Goal: Task Accomplishment & Management: Use online tool/utility

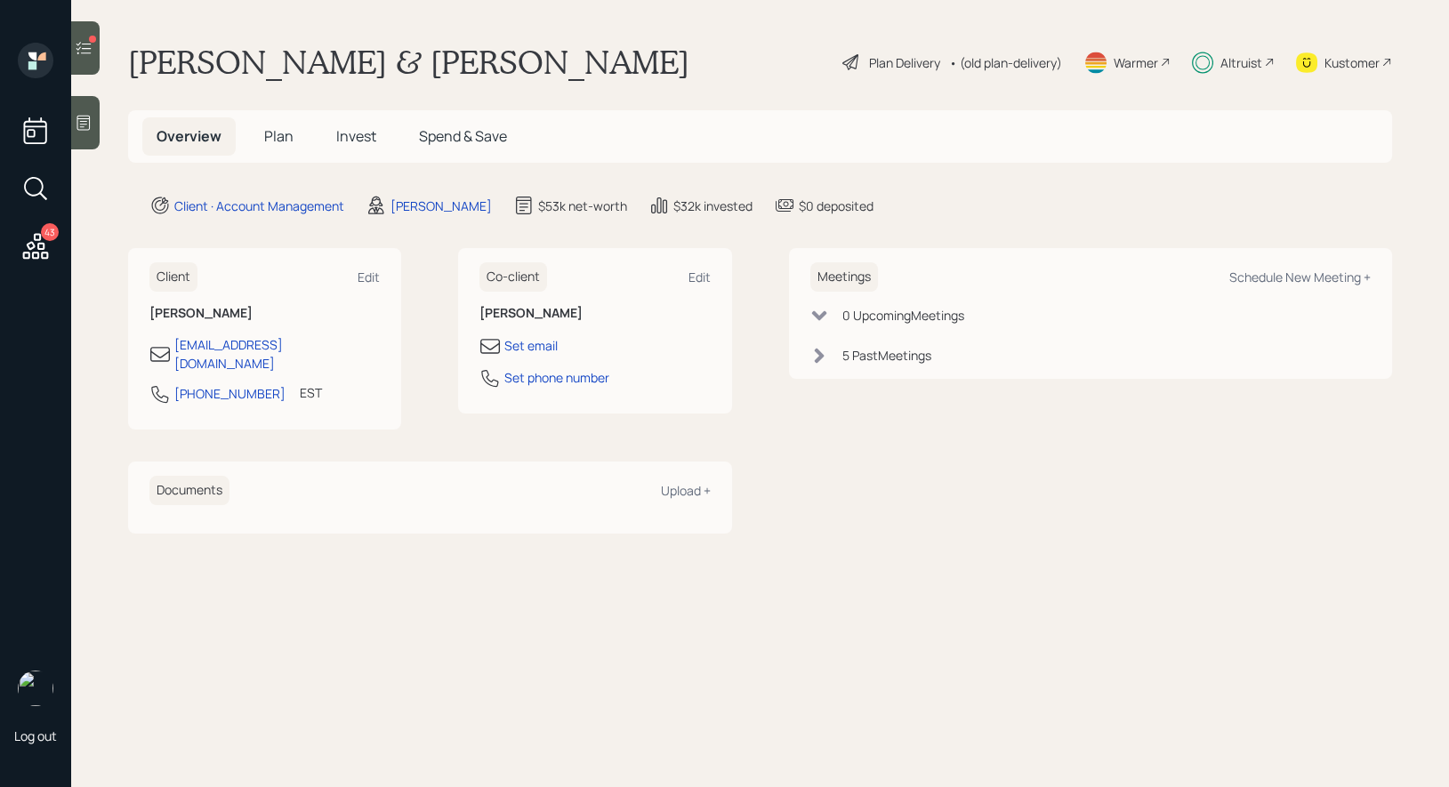
click at [355, 133] on span "Invest" at bounding box center [356, 136] width 40 height 20
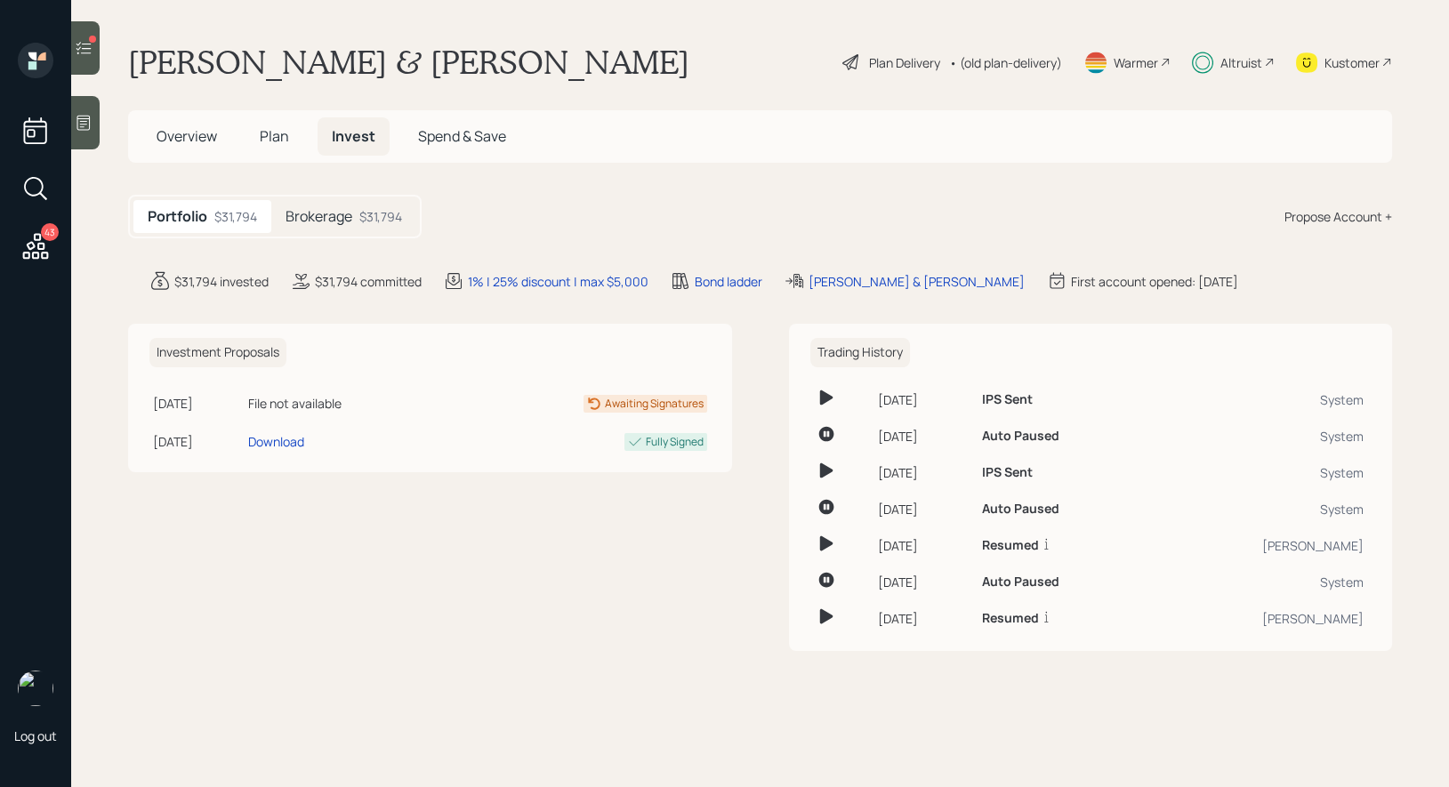
click at [81, 45] on icon at bounding box center [84, 48] width 18 height 18
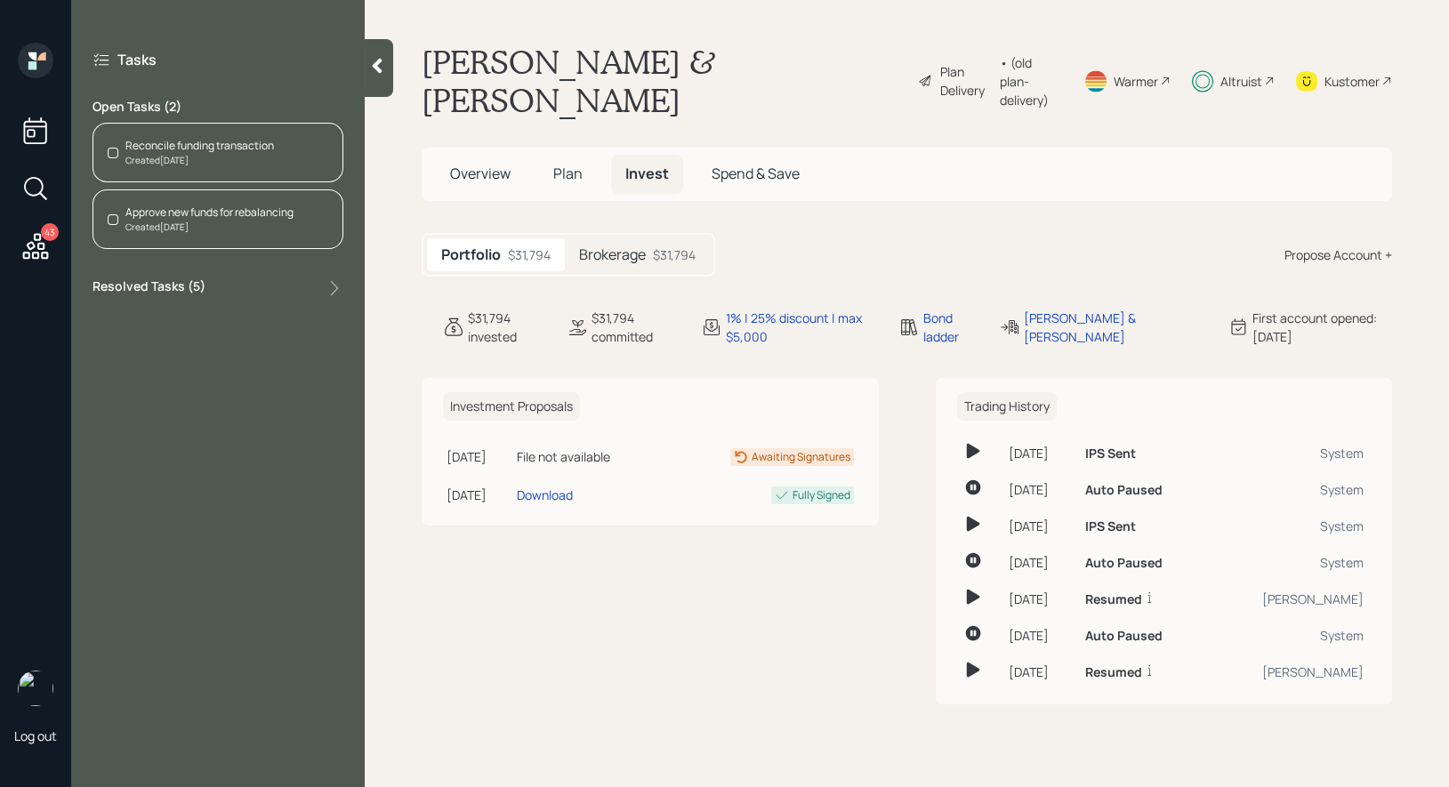
click at [191, 149] on div "Reconcile funding transaction" at bounding box center [199, 146] width 149 height 16
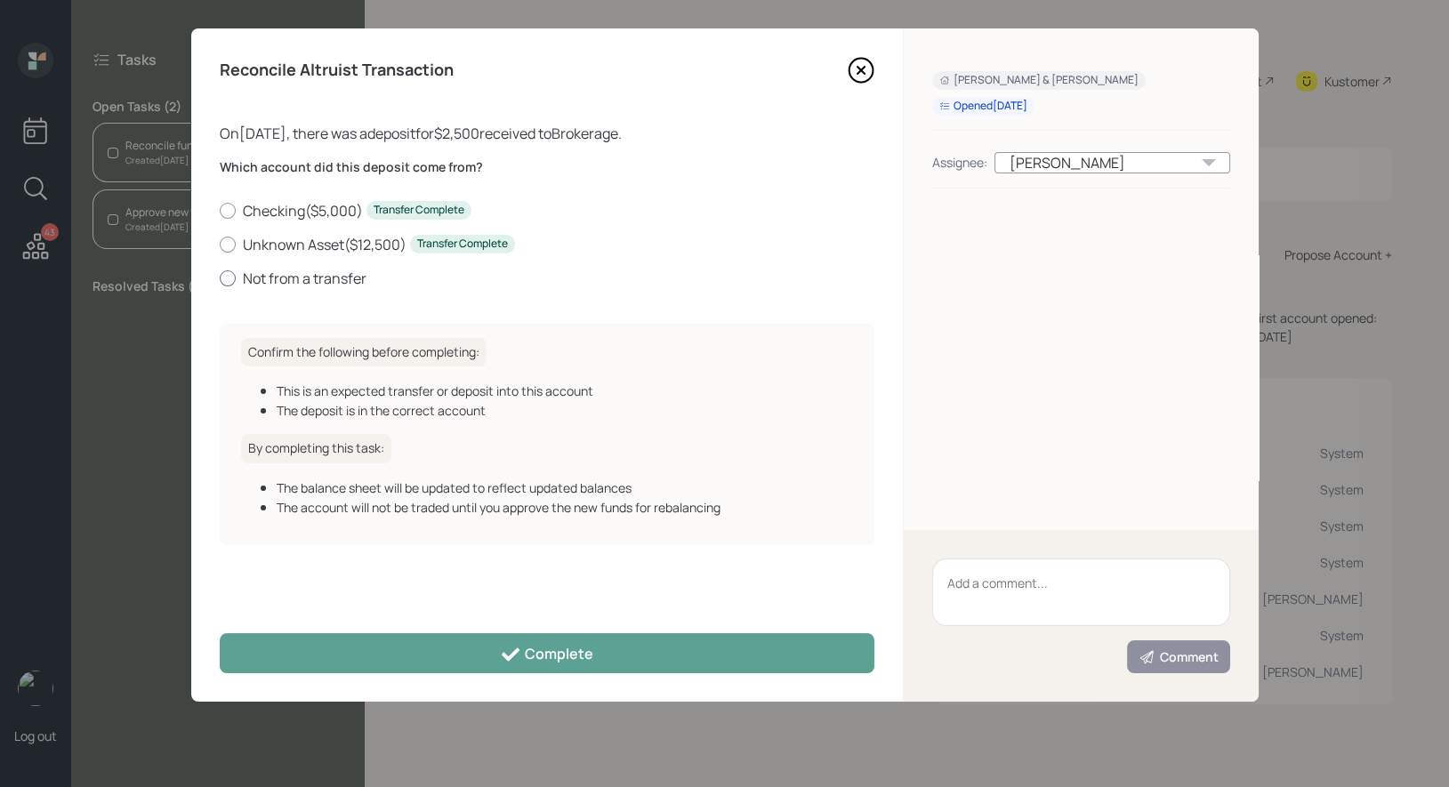
click at [230, 274] on div at bounding box center [228, 278] width 16 height 16
click at [220, 278] on input "Not from a transfer" at bounding box center [219, 278] width 1 height 1
radio input "true"
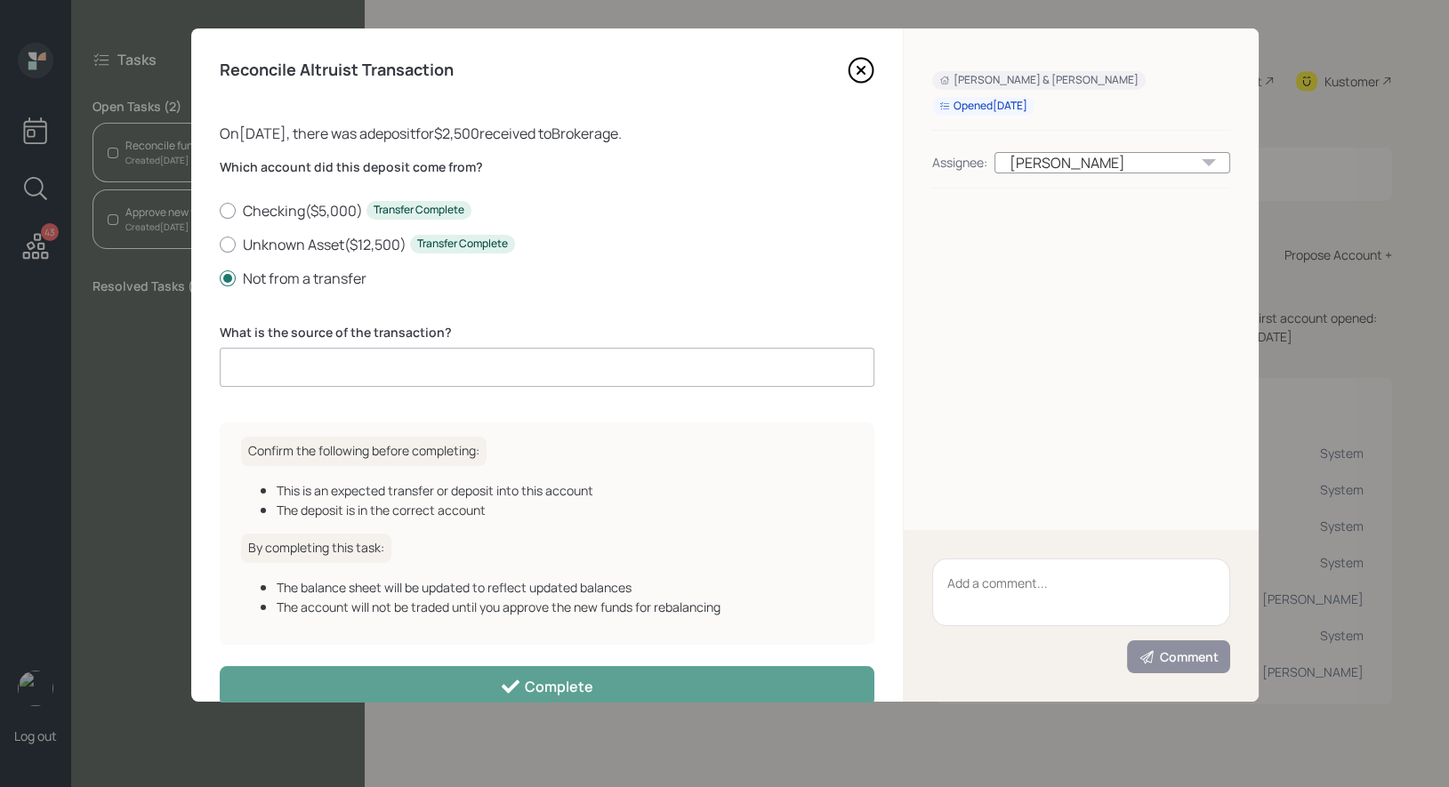
click at [315, 373] on input at bounding box center [547, 367] width 655 height 39
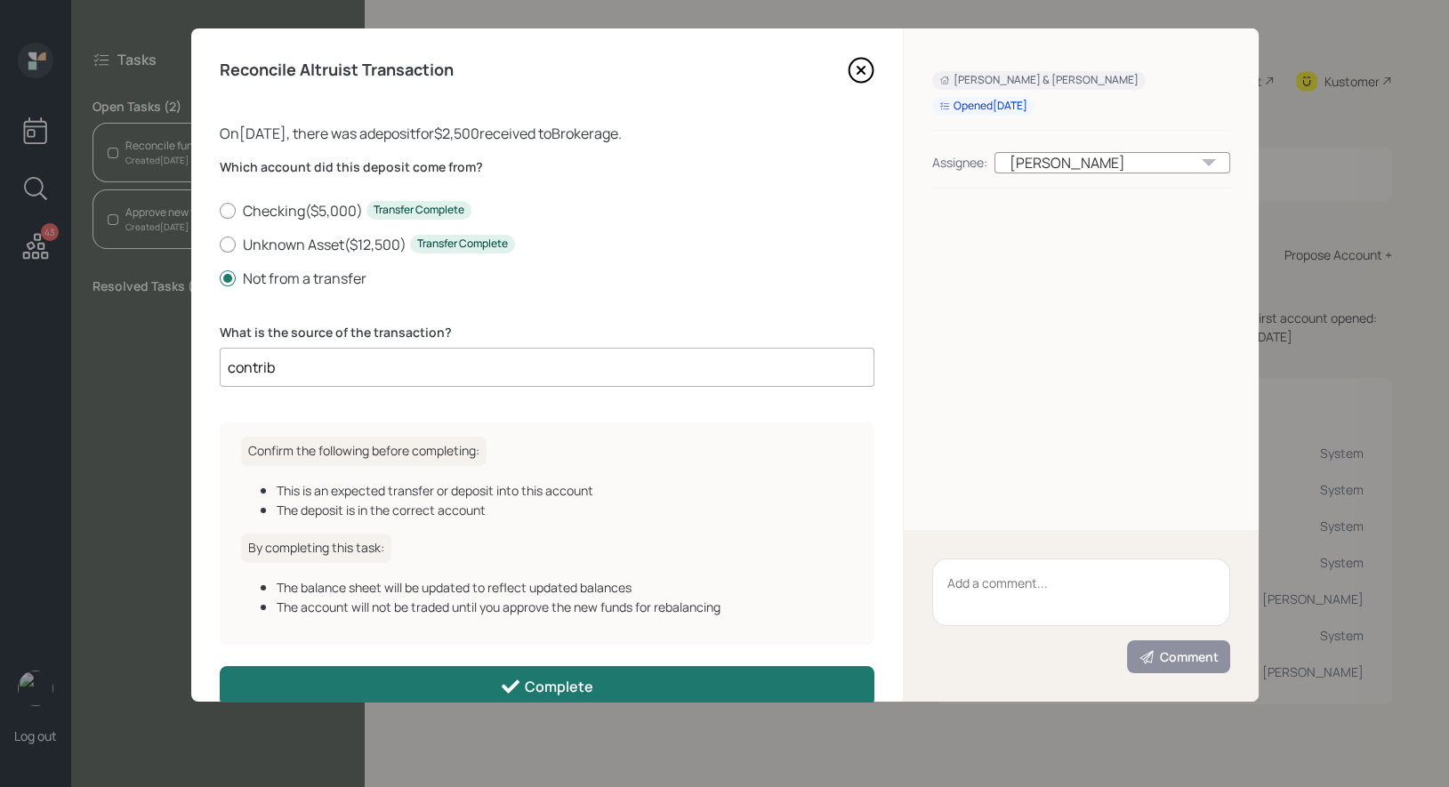
type input "contrib"
click at [375, 676] on button "Complete" at bounding box center [547, 686] width 655 height 40
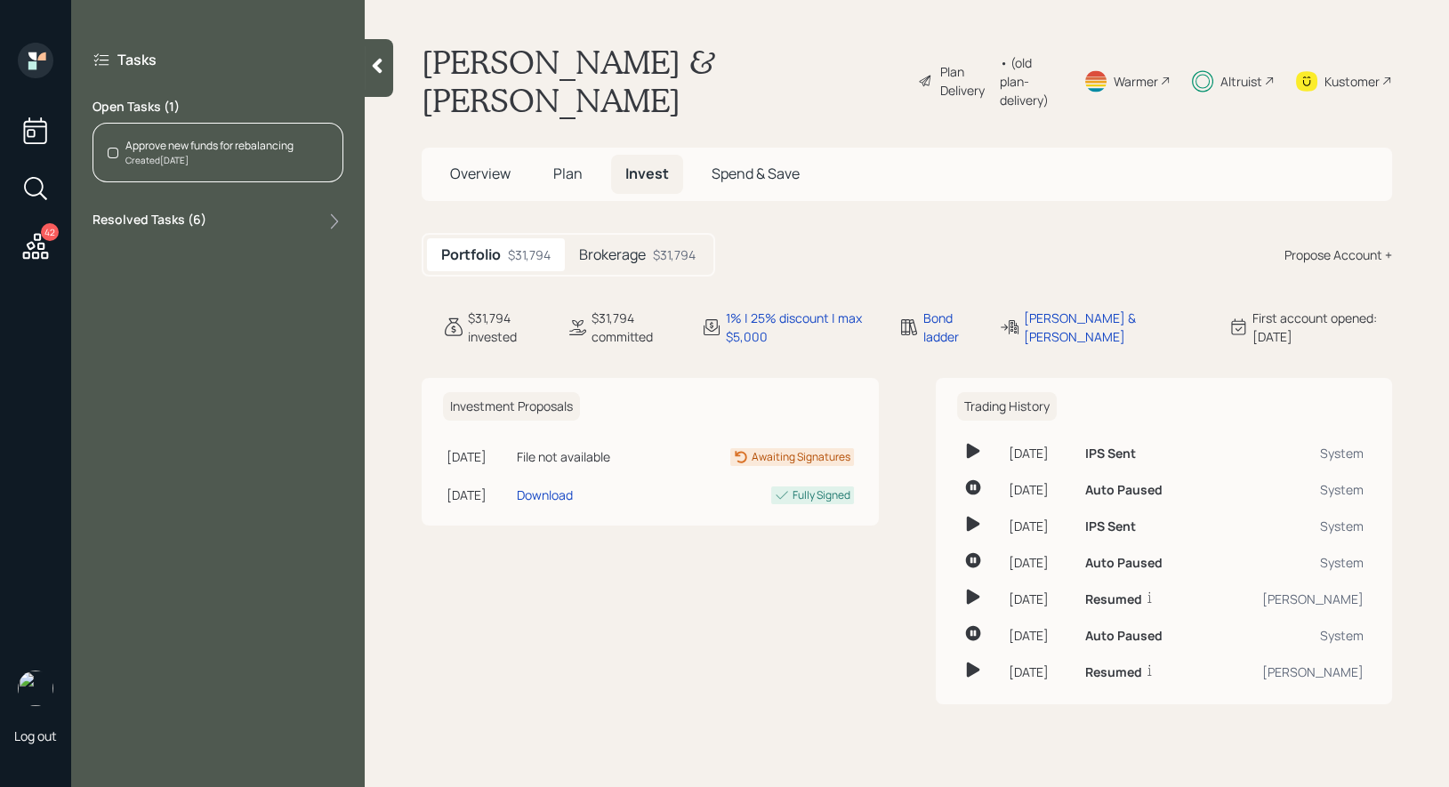
click at [176, 152] on div "Approve new funds for rebalancing" at bounding box center [209, 146] width 168 height 16
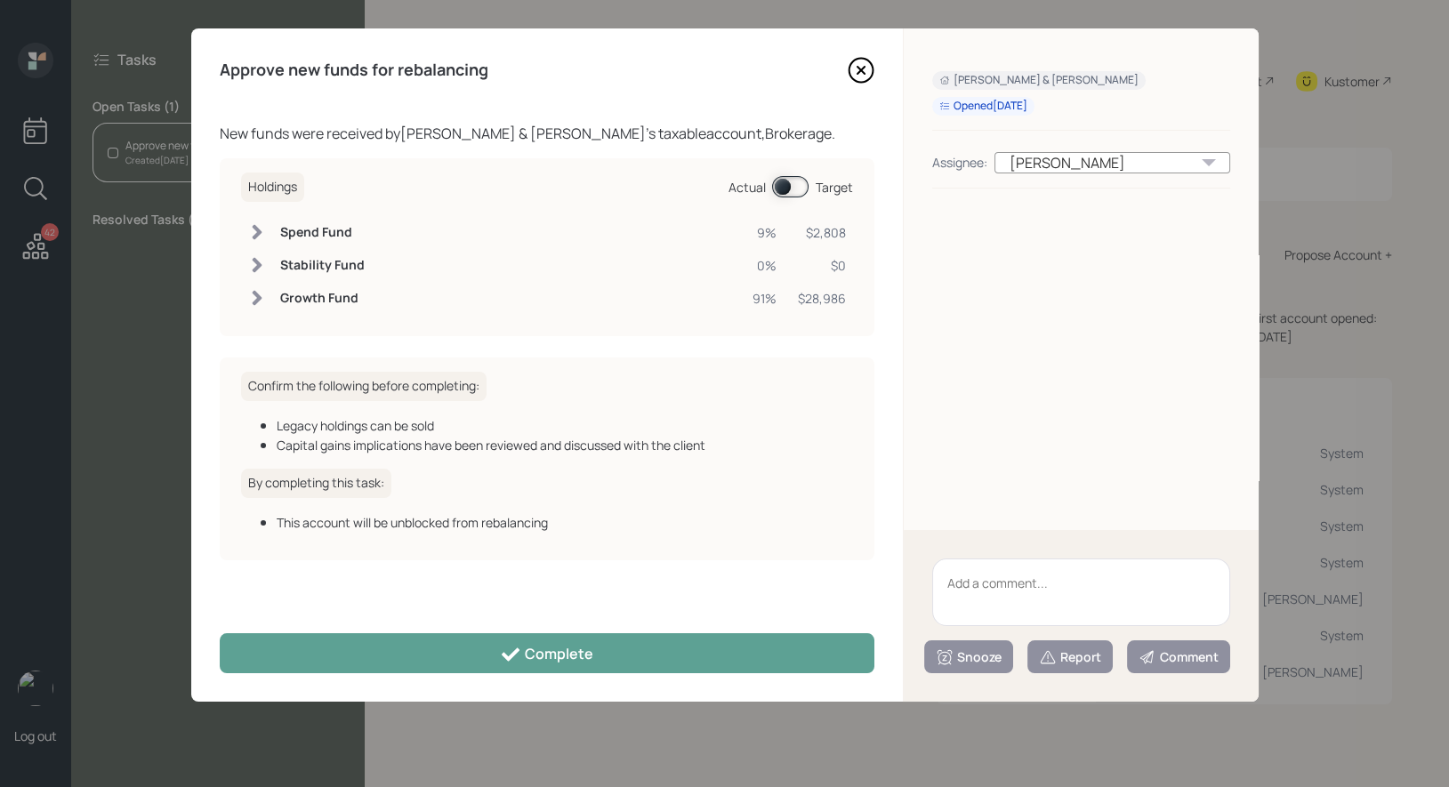
click at [783, 185] on span at bounding box center [790, 186] width 36 height 21
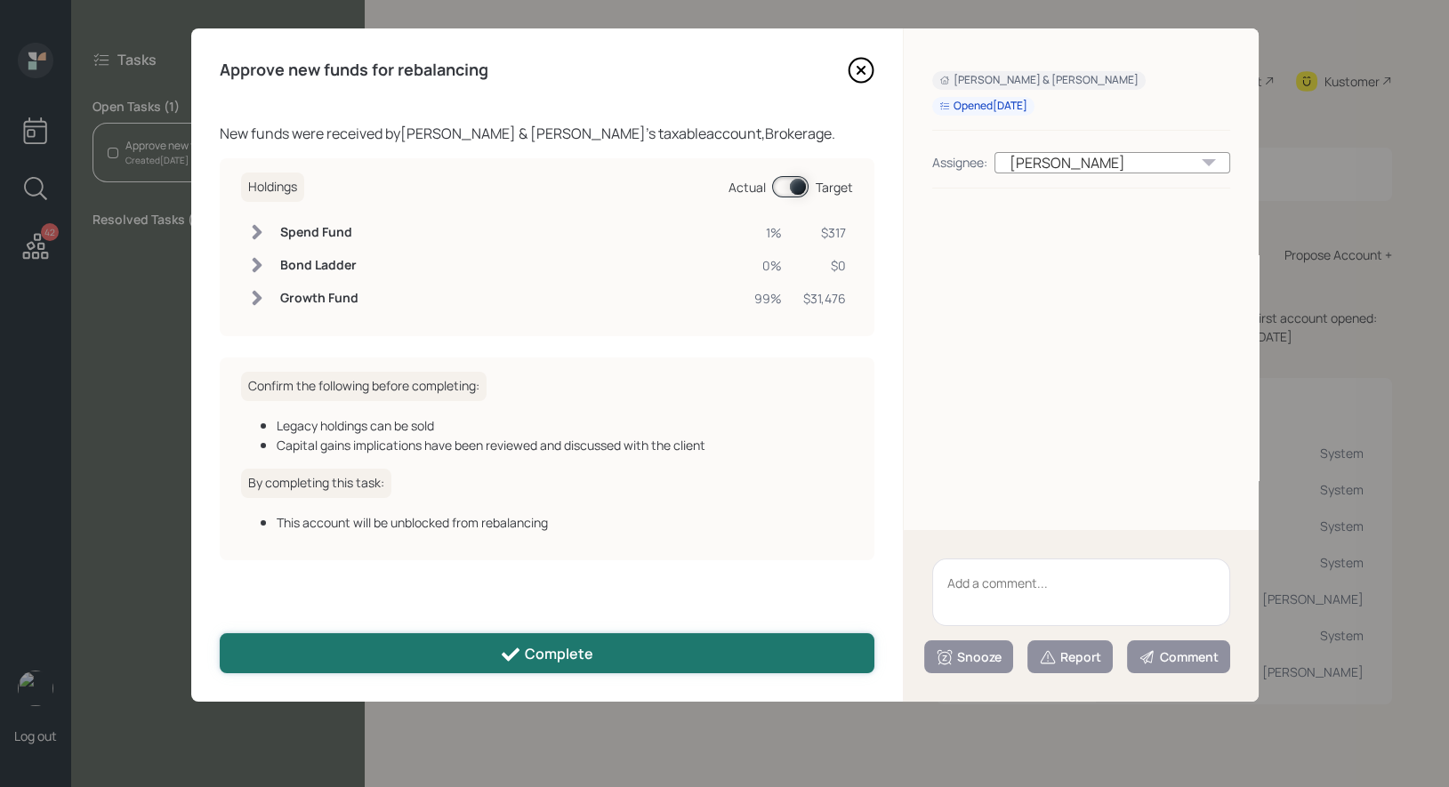
click at [573, 648] on div "Complete" at bounding box center [546, 654] width 93 height 21
